Goal: Communication & Community: Ask a question

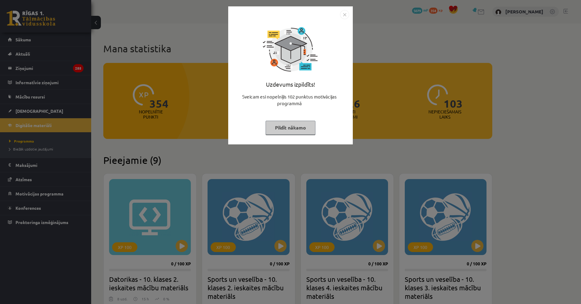
drag, startPoint x: 143, startPoint y: 115, endPoint x: 126, endPoint y: 116, distance: 17.1
click at [142, 115] on div "Uzdevums izpildīts! Sveicam esi nopelnījis 102 punktus motivācijas programmā Pi…" at bounding box center [290, 152] width 581 height 304
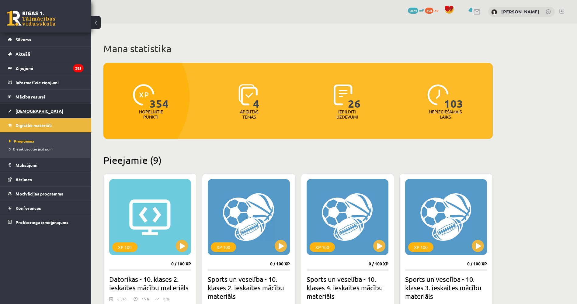
click at [57, 108] on link "[DEMOGRAPHIC_DATA]" at bounding box center [46, 111] width 76 height 14
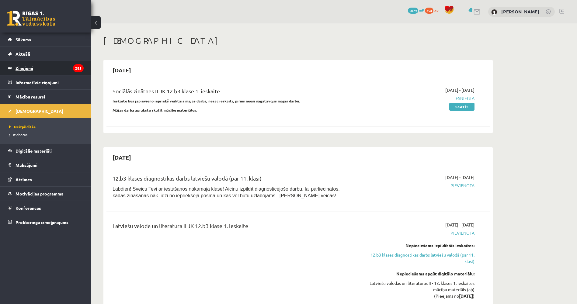
click at [14, 66] on link "Ziņojumi 285" at bounding box center [46, 68] width 76 height 14
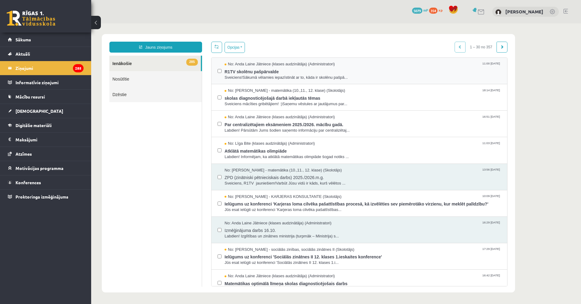
click at [345, 82] on div "No: [PERSON_NAME] Jātniece (klases audzinātāja) (Administratori) 11:00 [DATE] R…" at bounding box center [360, 71] width 296 height 26
click at [348, 100] on div "skolas diagnosticējošajā darbā iekļautās tēmas Sveiciens mācīties gribētājiem! …" at bounding box center [363, 100] width 277 height 13
